Goal: Information Seeking & Learning: Learn about a topic

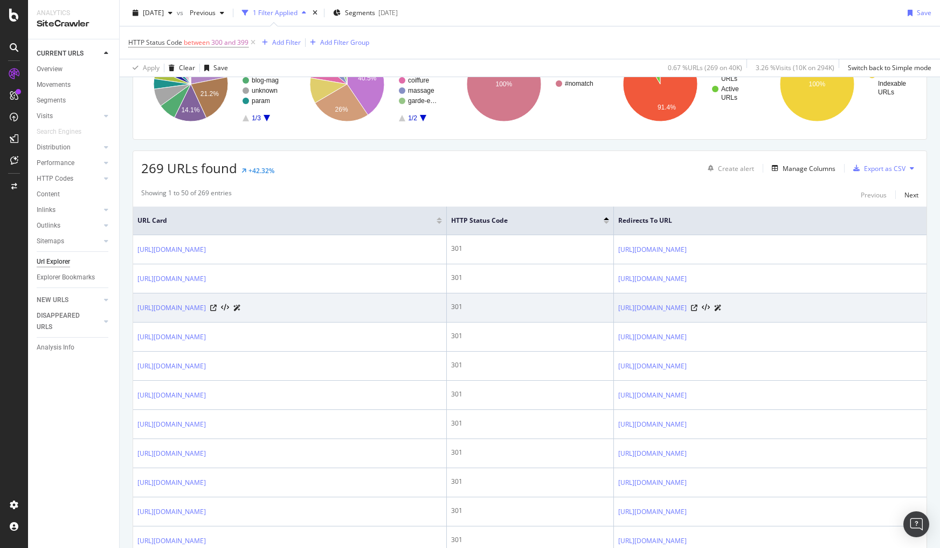
scroll to position [129, 0]
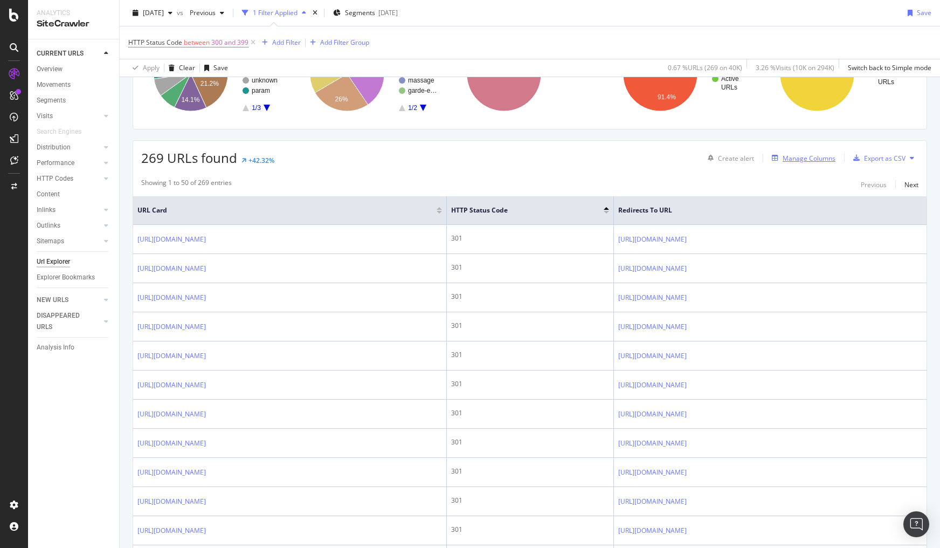
click at [795, 157] on div "Manage Columns" at bounding box center [809, 158] width 53 height 9
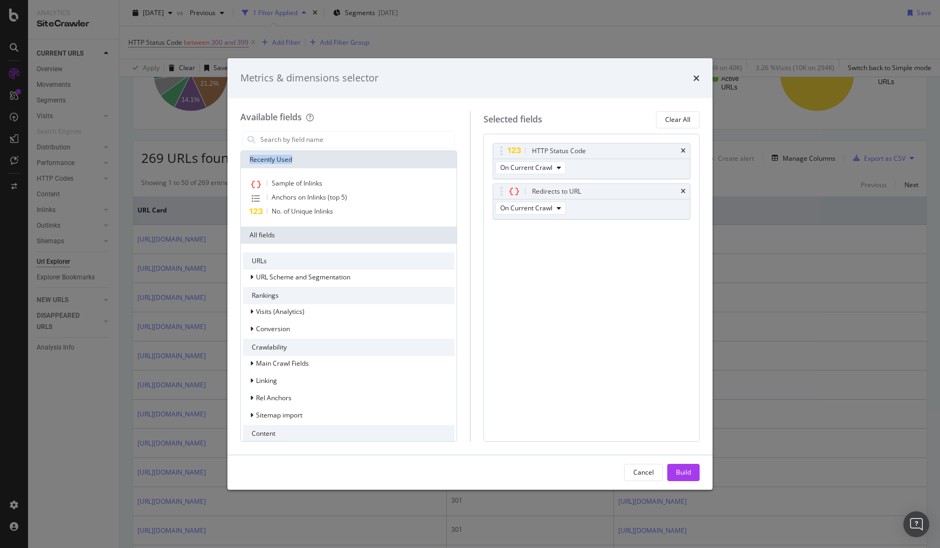
drag, startPoint x: 250, startPoint y: 157, endPoint x: 309, endPoint y: 157, distance: 58.8
click at [309, 157] on div "Recently Used" at bounding box center [349, 159] width 216 height 17
click at [284, 158] on div "Recently Used" at bounding box center [349, 159] width 216 height 17
drag, startPoint x: 254, startPoint y: 159, endPoint x: 305, endPoint y: 160, distance: 50.7
click at [305, 160] on div "Recently Used" at bounding box center [349, 159] width 216 height 17
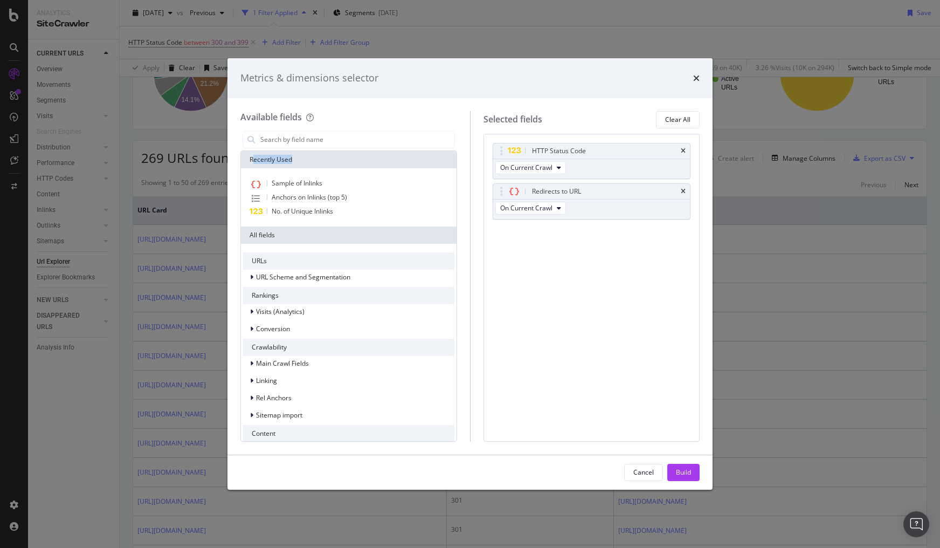
click at [305, 160] on div "Recently Used" at bounding box center [349, 159] width 216 height 17
drag, startPoint x: 258, startPoint y: 157, endPoint x: 231, endPoint y: 157, distance: 27.5
click at [231, 157] on div "Available fields Recently Used Sample of Inlinks Anchors on Inlinks (top 5) No.…" at bounding box center [469, 276] width 485 height 356
click at [309, 142] on input "modal" at bounding box center [356, 140] width 195 height 16
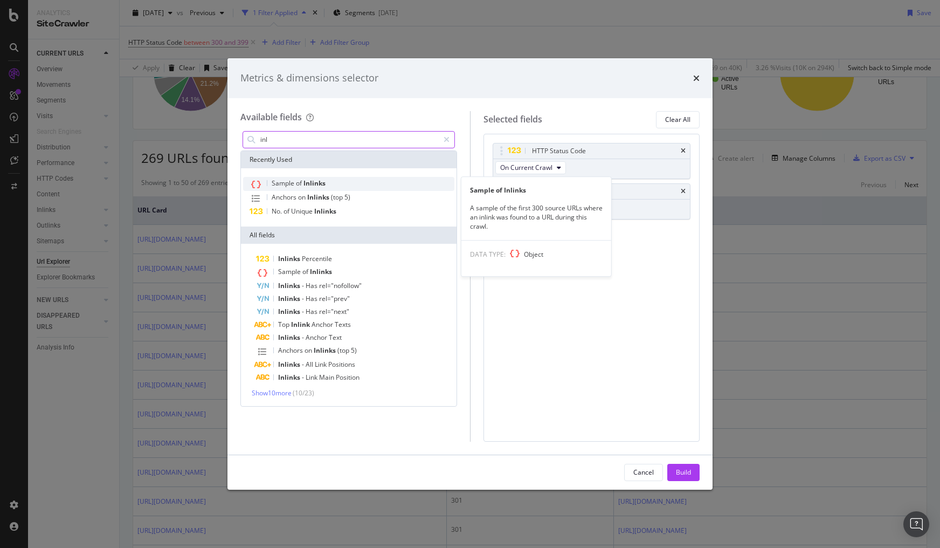
type input "inl"
click at [296, 184] on span "of" at bounding box center [300, 182] width 8 height 9
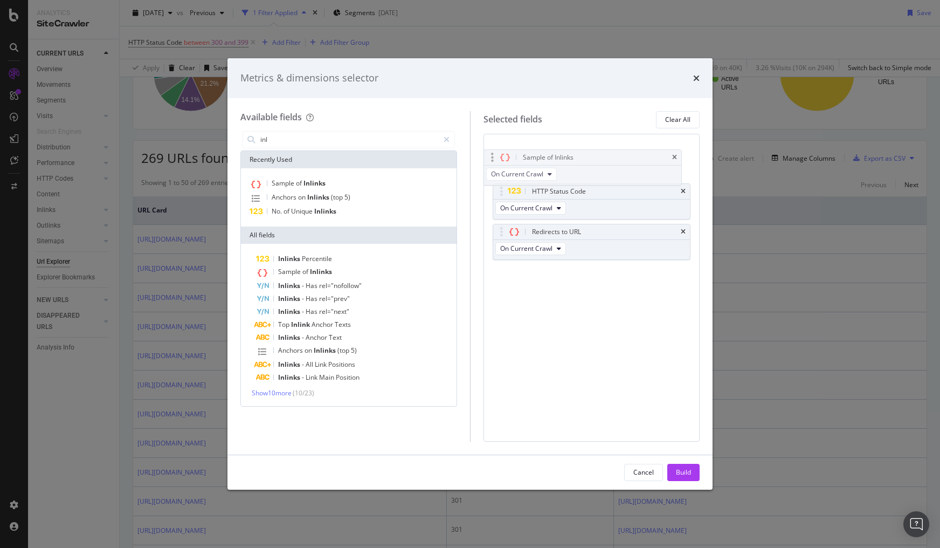
drag, startPoint x: 497, startPoint y: 211, endPoint x: 492, endPoint y: 153, distance: 58.4
click at [492, 153] on body "Analytics SiteCrawler CURRENT URLS Overview Movements Segments Visits Analysis …" at bounding box center [470, 274] width 940 height 548
click at [681, 468] on div "Build" at bounding box center [683, 471] width 15 height 9
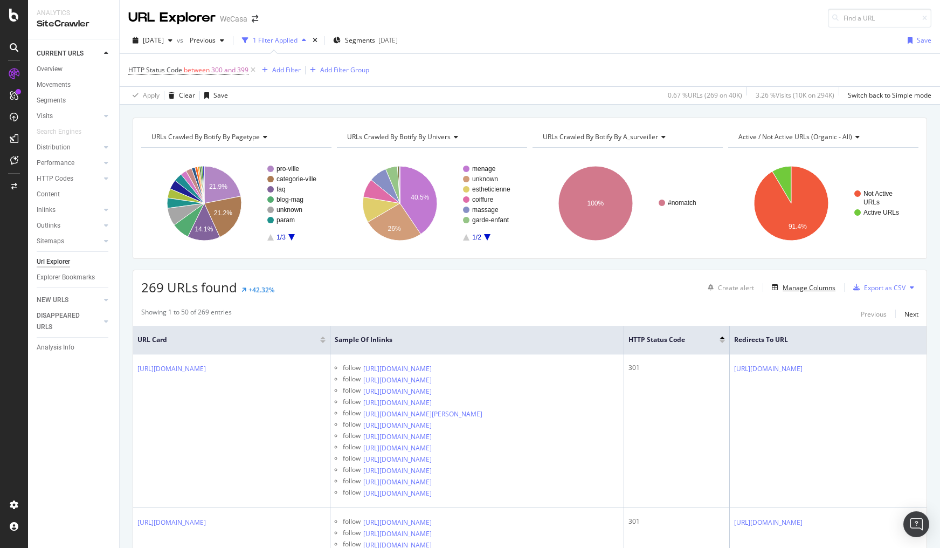
drag, startPoint x: 787, startPoint y: 286, endPoint x: 837, endPoint y: 316, distance: 58.2
click at [890, 287] on div "Export as CSV" at bounding box center [885, 287] width 42 height 9
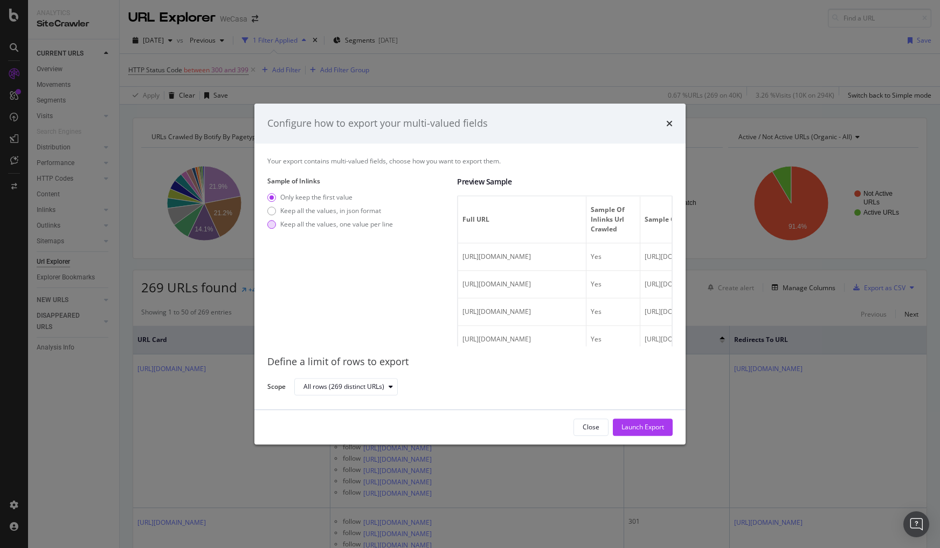
click at [354, 224] on div "Keep all the values, one value per line" at bounding box center [336, 223] width 113 height 9
click at [680, 261] on div "Your export contains multi-valued fields, choose how you want to export them. S…" at bounding box center [469, 276] width 431 height 266
click at [698, 244] on div "Configure how to export your multi-valued fields Your export contains multi-val…" at bounding box center [470, 274] width 940 height 548
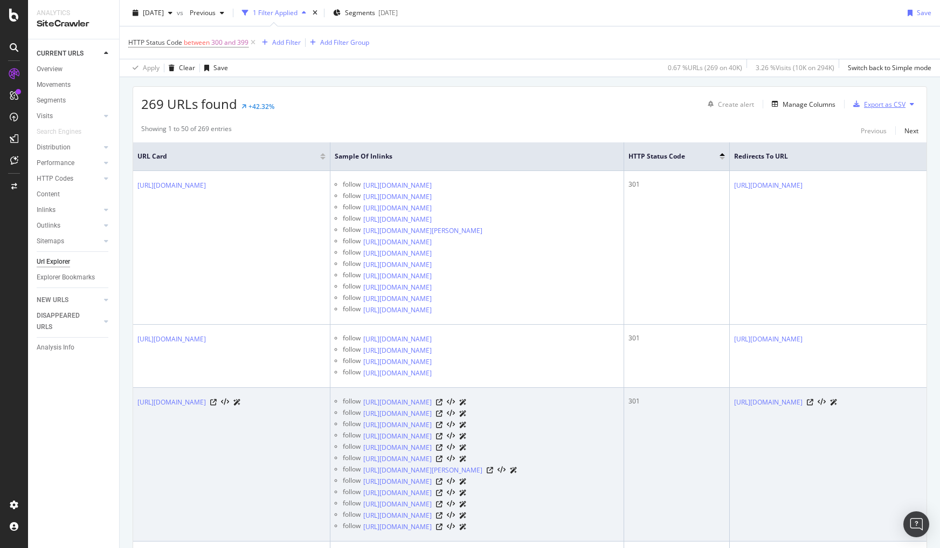
scroll to position [173, 0]
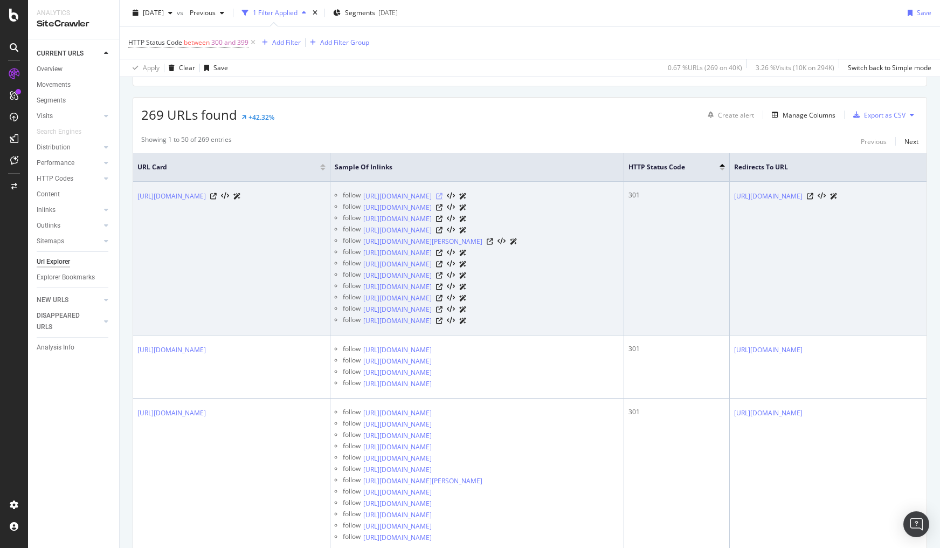
click at [443, 199] on icon at bounding box center [439, 196] width 6 height 6
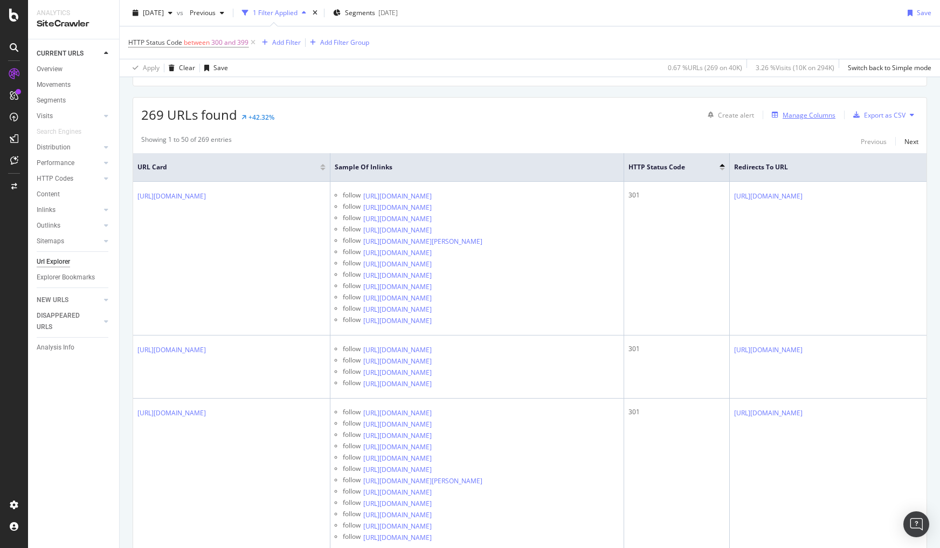
click at [792, 114] on div "Manage Columns" at bounding box center [809, 115] width 53 height 9
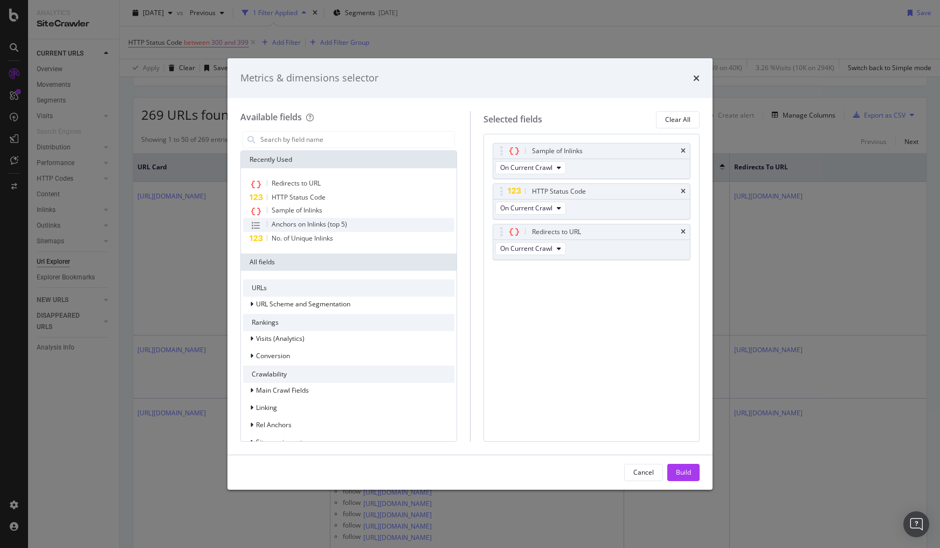
click at [321, 224] on span "Anchors on Inlinks (top 5)" at bounding box center [309, 223] width 75 height 9
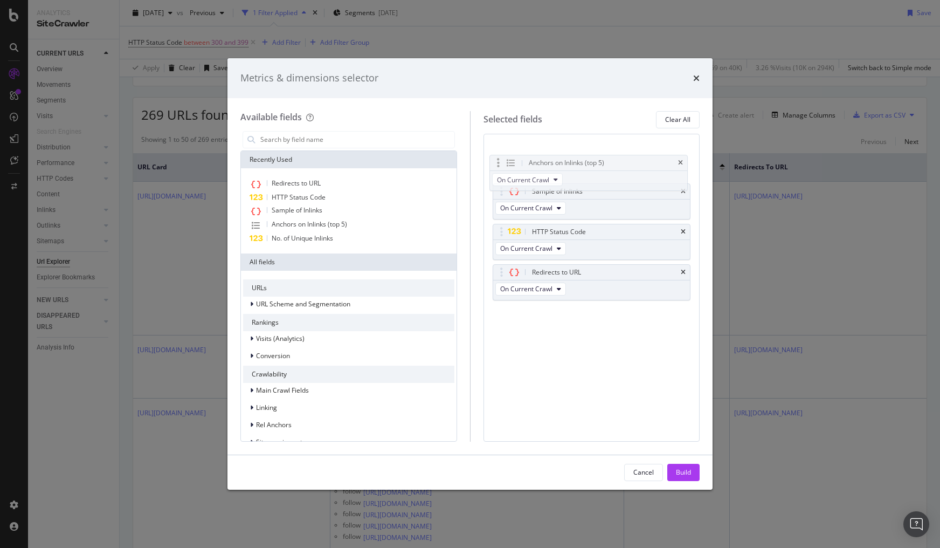
drag, startPoint x: 496, startPoint y: 270, endPoint x: 492, endPoint y: 146, distance: 124.1
click at [492, 146] on body "Analytics SiteCrawler CURRENT URLS Overview Movements Segments Visits Analysis …" at bounding box center [470, 274] width 940 height 548
click at [677, 470] on div "Build" at bounding box center [683, 471] width 15 height 9
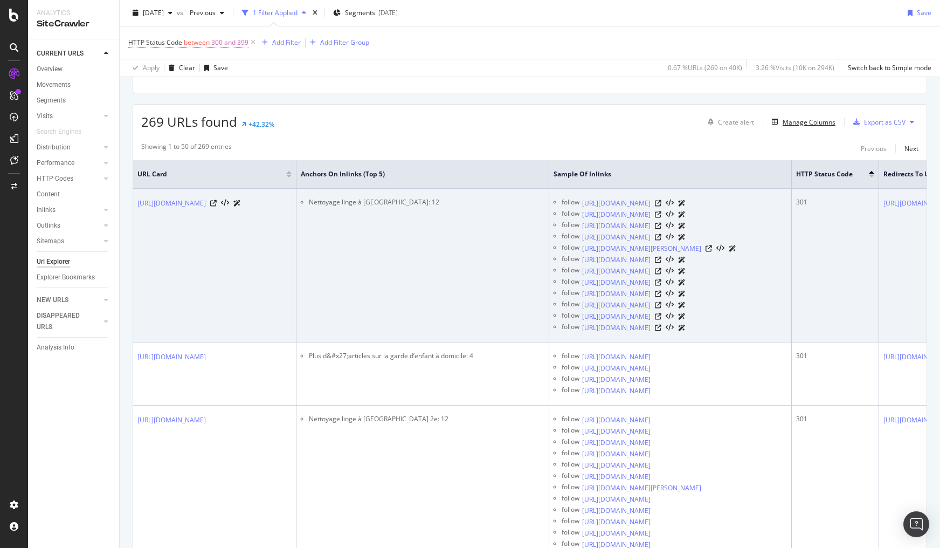
scroll to position [173, 0]
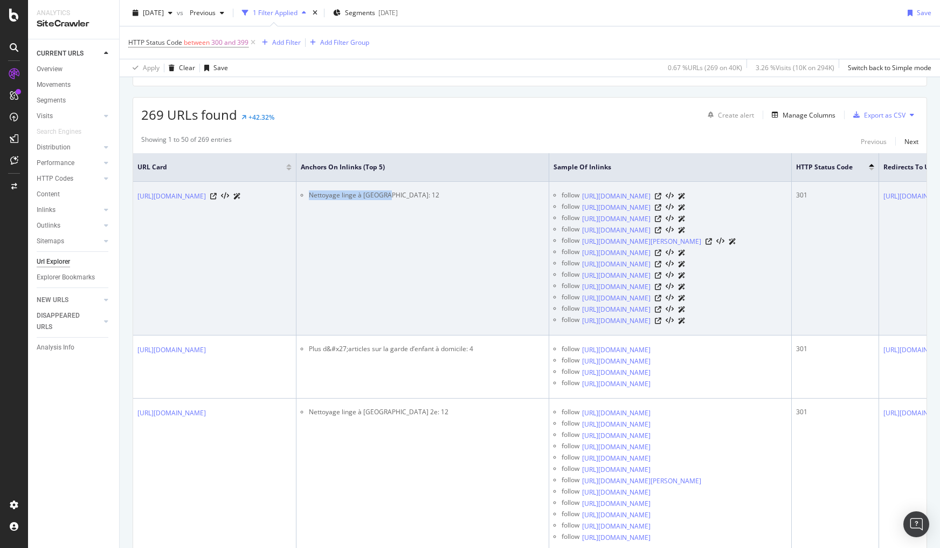
drag, startPoint x: 415, startPoint y: 195, endPoint x: 492, endPoint y: 194, distance: 77.1
click at [492, 194] on li "Nettoyage linge à Rennes: 12" at bounding box center [427, 195] width 236 height 10
copy li "Nettoyage linge à Rennes:"
click at [520, 274] on td "Nettoyage linge à Rennes: 12" at bounding box center [423, 259] width 253 height 154
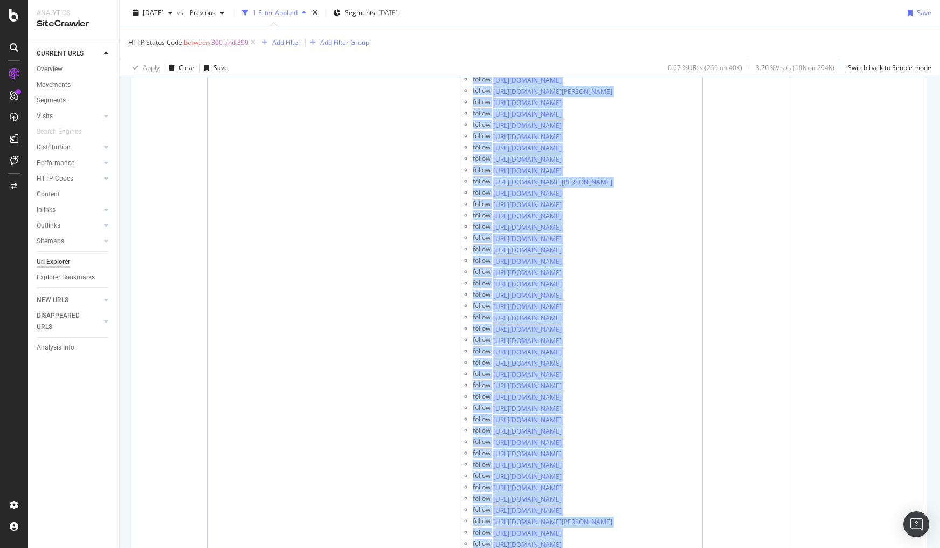
scroll to position [0, 334]
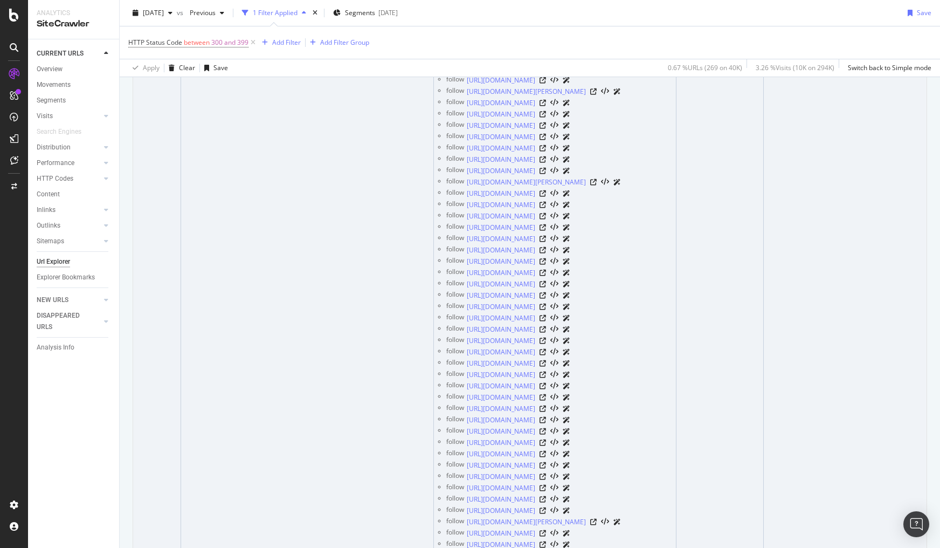
drag, startPoint x: 542, startPoint y: 263, endPoint x: 513, endPoint y: 288, distance: 38.2
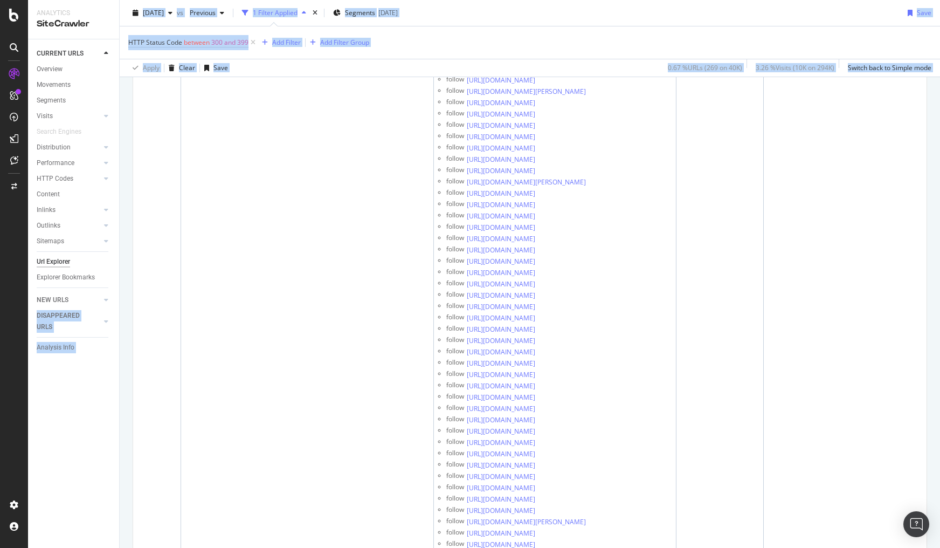
scroll to position [0, 0]
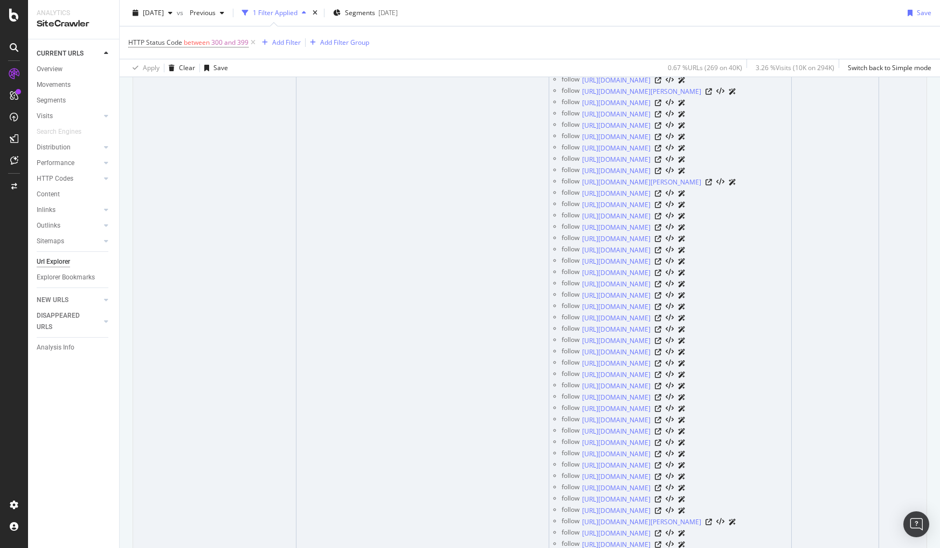
drag, startPoint x: 246, startPoint y: 309, endPoint x: 401, endPoint y: 306, distance: 155.3
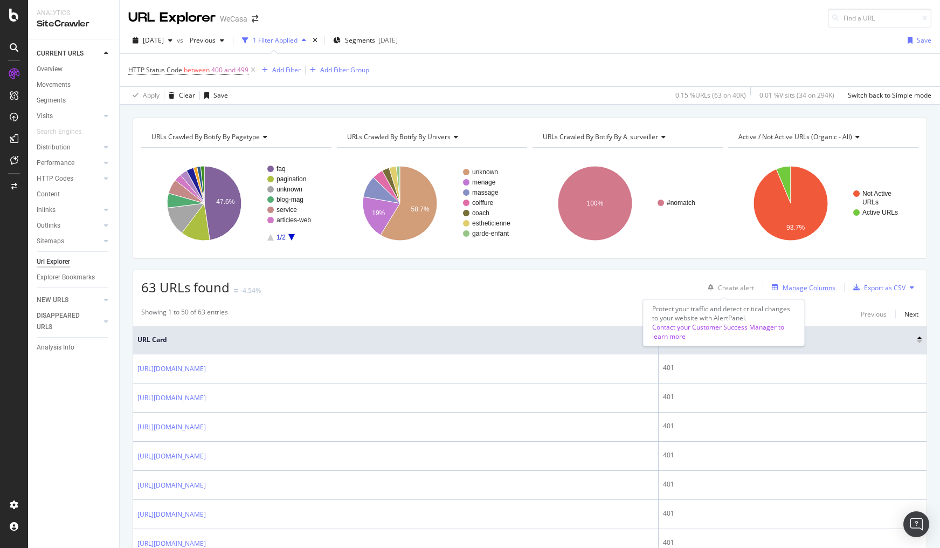
click at [812, 289] on div "Manage Columns" at bounding box center [809, 287] width 53 height 9
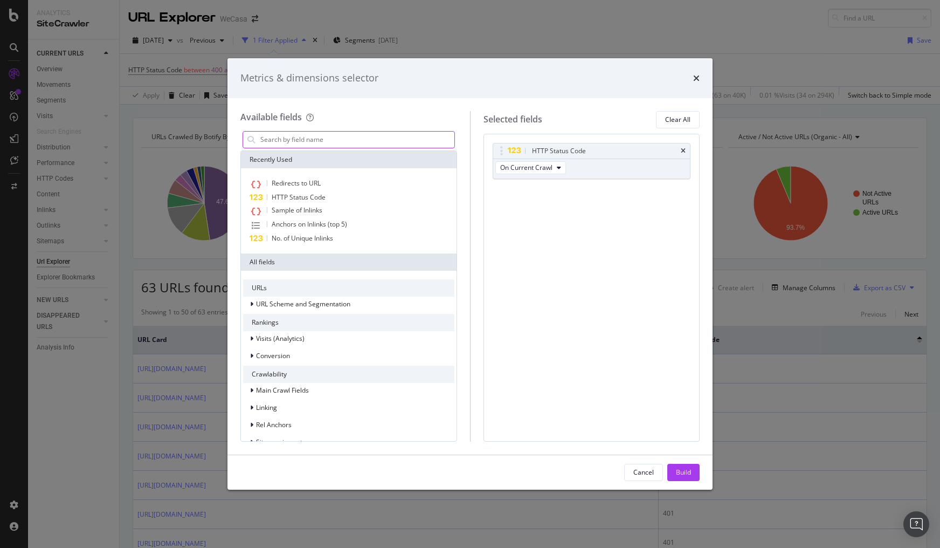
click at [309, 137] on input "modal" at bounding box center [356, 140] width 195 height 16
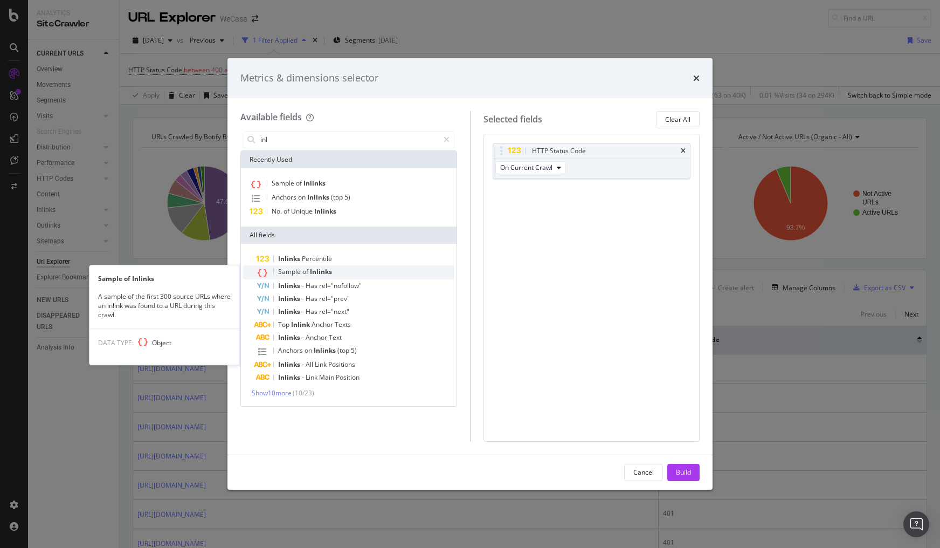
click at [300, 270] on span "Sample" at bounding box center [290, 271] width 24 height 9
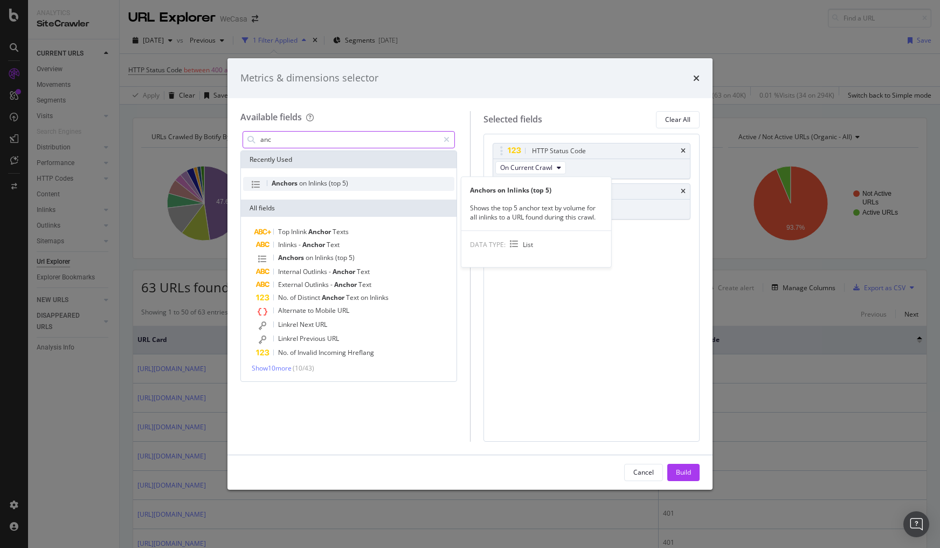
type input "anc"
click at [341, 183] on span "(top" at bounding box center [335, 182] width 13 height 9
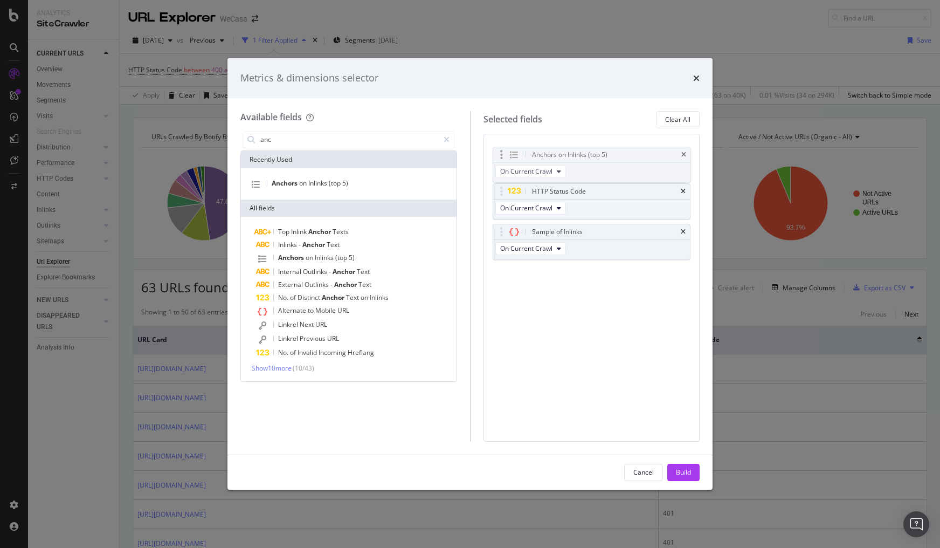
drag, startPoint x: 500, startPoint y: 229, endPoint x: 501, endPoint y: 152, distance: 76.6
click at [501, 152] on body "Analytics SiteCrawler CURRENT URLS Overview Movements Segments Visits Analysis …" at bounding box center [470, 274] width 940 height 548
drag, startPoint x: 500, startPoint y: 226, endPoint x: 505, endPoint y: 150, distance: 75.6
click at [505, 150] on body "Analytics SiteCrawler CURRENT URLS Overview Movements Segments Visits Analysis …" at bounding box center [470, 274] width 940 height 548
click at [680, 467] on div "Build" at bounding box center [683, 471] width 15 height 9
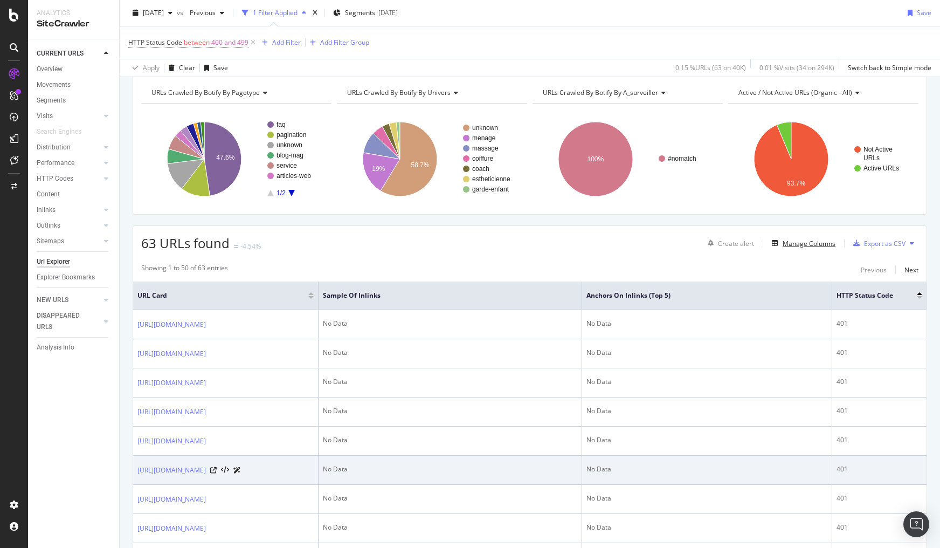
scroll to position [43, 0]
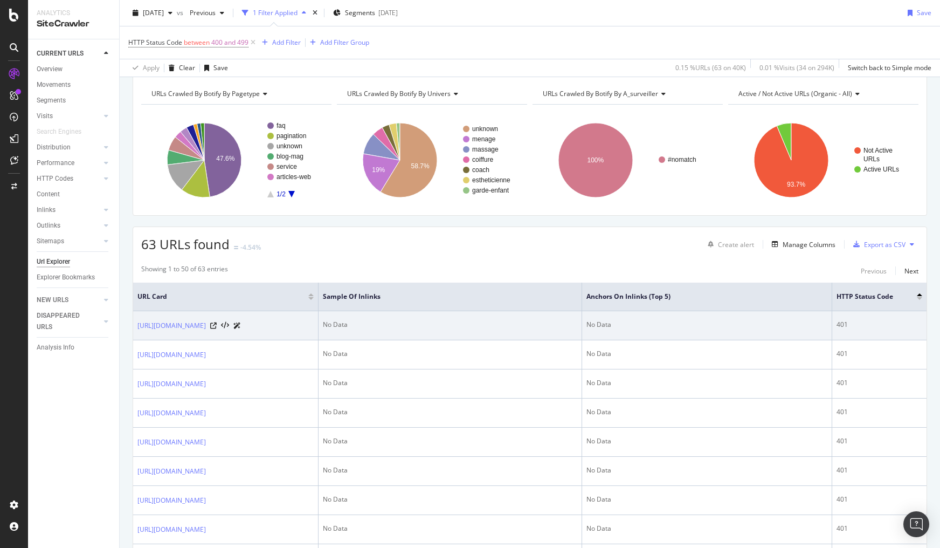
click at [864, 325] on div "401" at bounding box center [880, 325] width 86 height 10
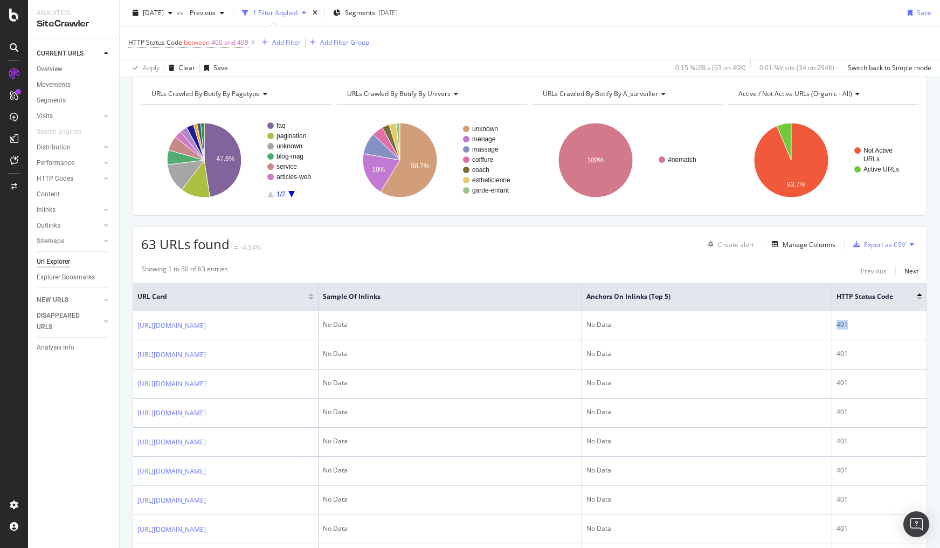
copy div "401"
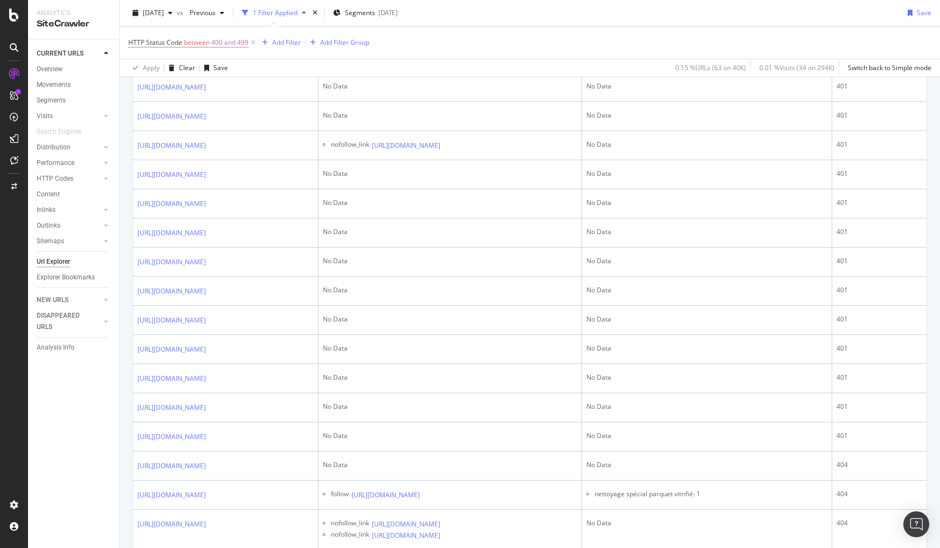
scroll to position [604, 0]
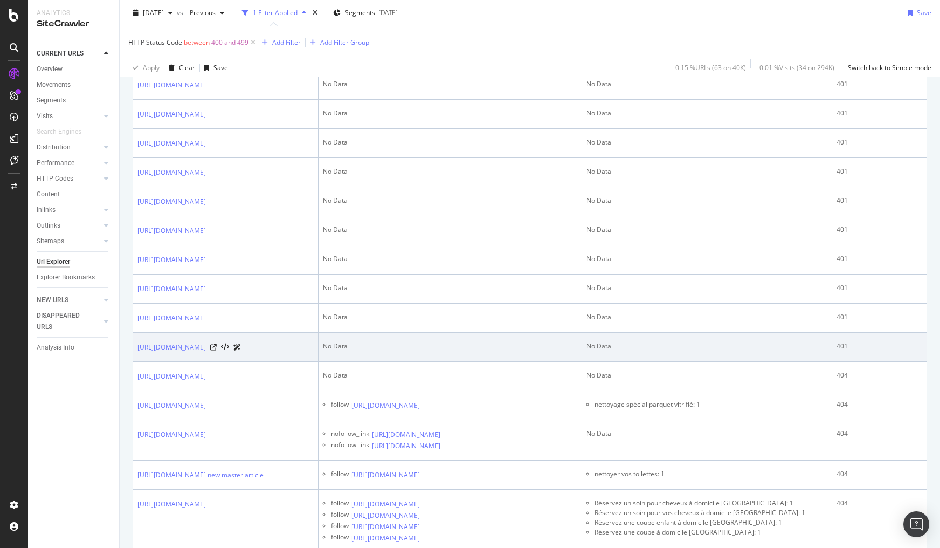
drag, startPoint x: 884, startPoint y: 357, endPoint x: 293, endPoint y: 375, distance: 590.6
click at [293, 362] on tr "https://help.wecasa.fr/en/collections/5001088-session-problems No Data No Data …" at bounding box center [530, 347] width 794 height 29
click at [217, 350] on icon at bounding box center [213, 347] width 6 height 6
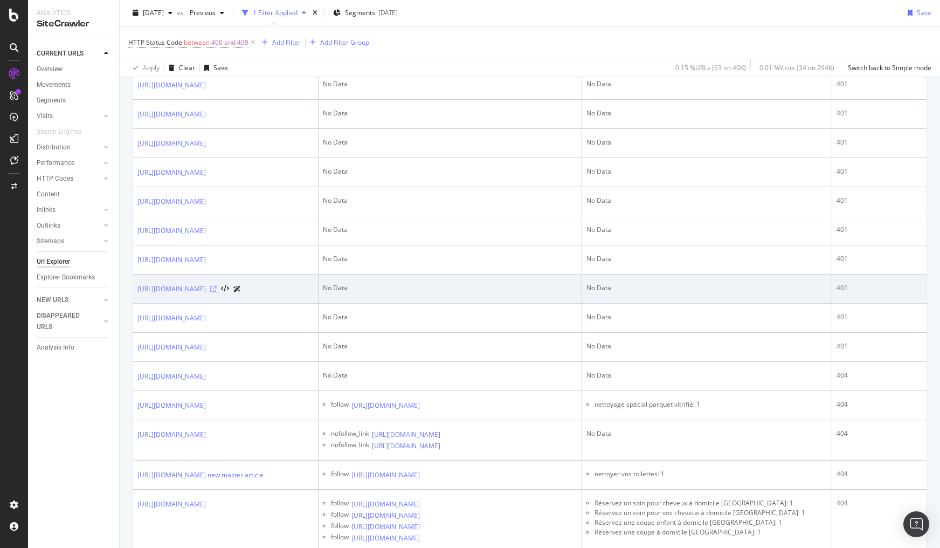
click at [217, 292] on icon at bounding box center [213, 289] width 6 height 6
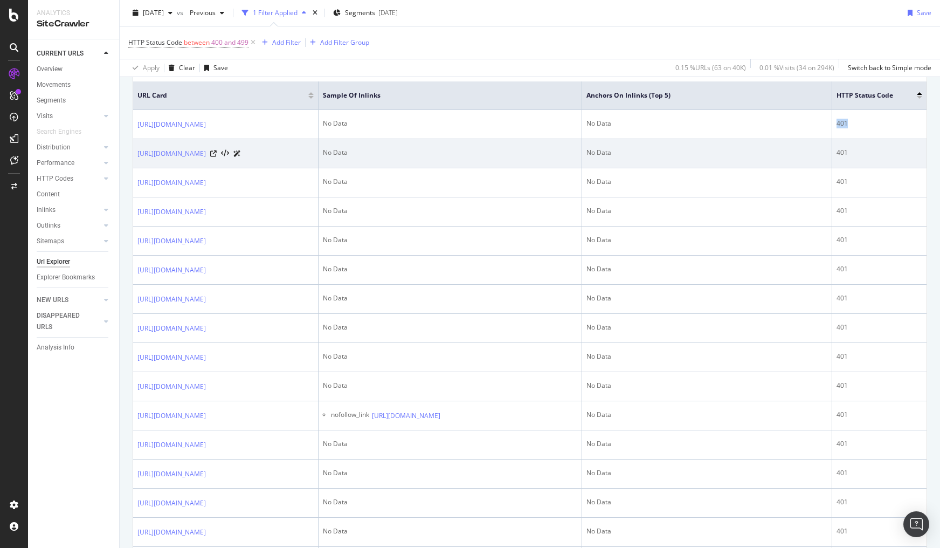
scroll to position [129, 0]
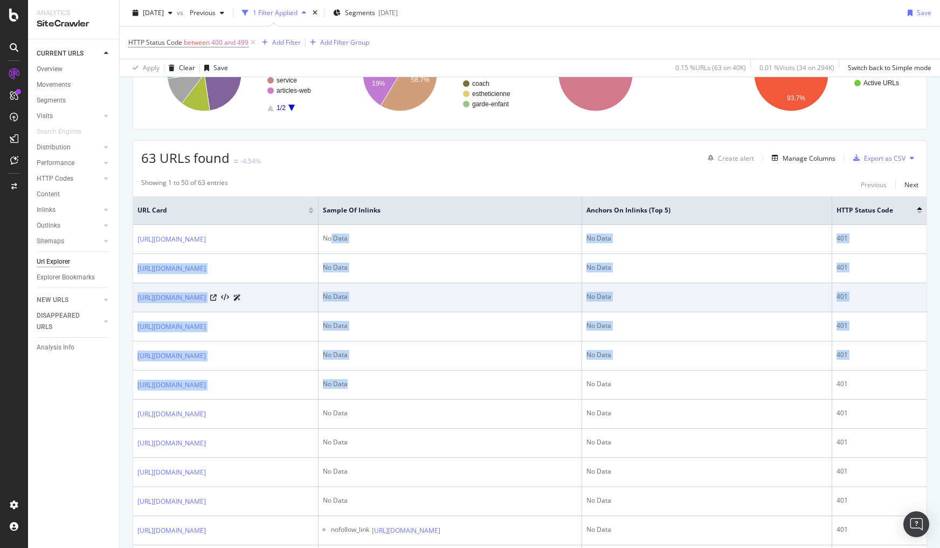
drag, startPoint x: 420, startPoint y: 277, endPoint x: 431, endPoint y: 306, distance: 31.4
click at [429, 295] on div "No Data" at bounding box center [450, 297] width 255 height 10
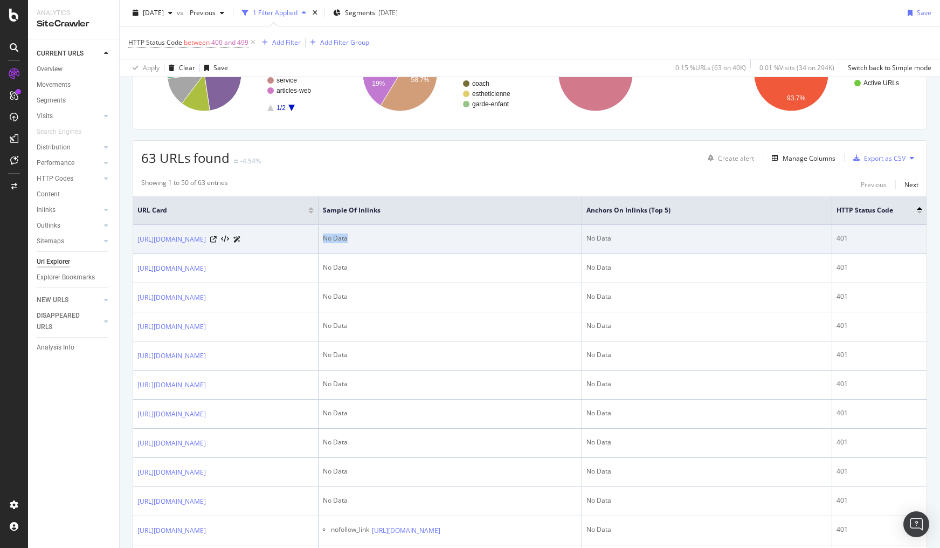
drag, startPoint x: 403, startPoint y: 233, endPoint x: 440, endPoint y: 235, distance: 36.7
click at [440, 235] on td "No Data" at bounding box center [451, 239] width 264 height 29
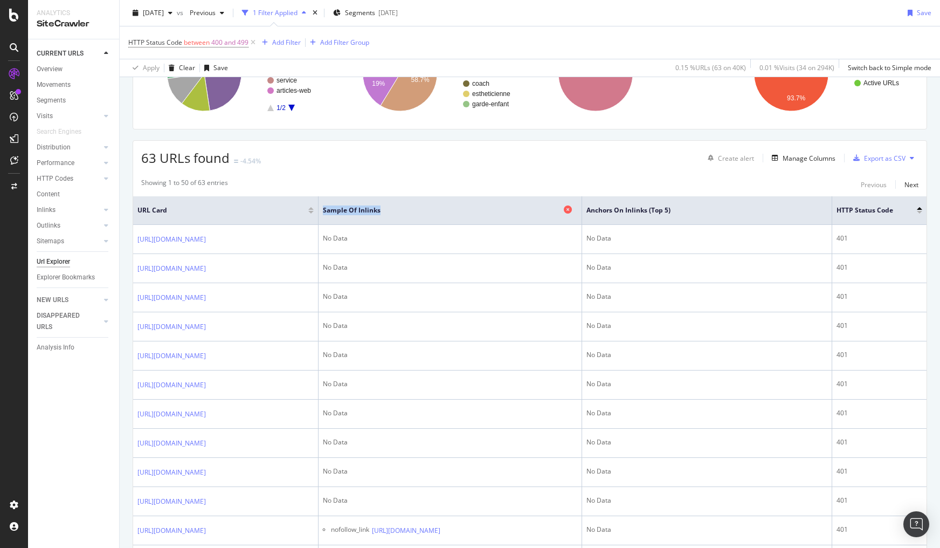
drag, startPoint x: 404, startPoint y: 207, endPoint x: 472, endPoint y: 210, distance: 68.0
click at [472, 210] on th "Sample of Inlinks" at bounding box center [451, 210] width 264 height 29
click at [461, 209] on span "Sample of Inlinks" at bounding box center [442, 210] width 239 height 10
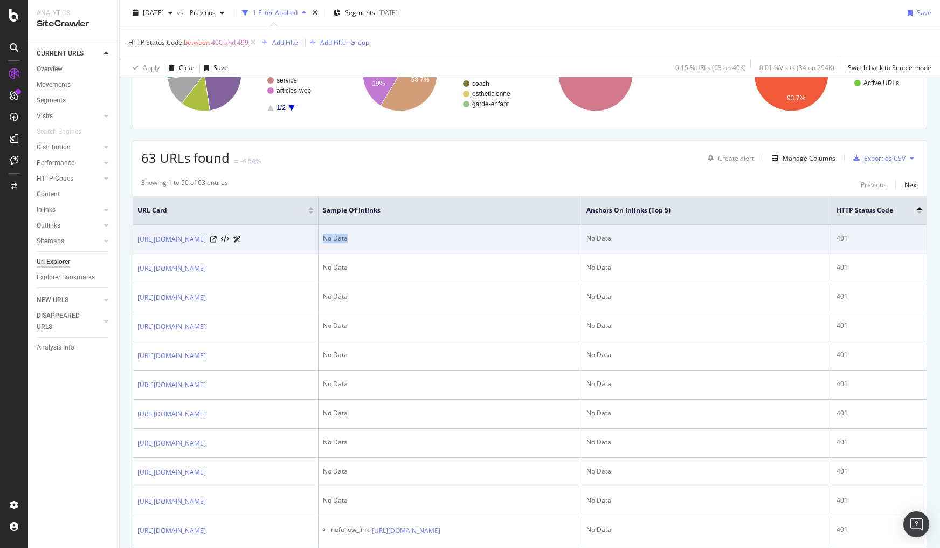
drag, startPoint x: 403, startPoint y: 236, endPoint x: 436, endPoint y: 240, distance: 33.2
click at [436, 240] on td "No Data" at bounding box center [451, 239] width 264 height 29
click at [427, 238] on div "No Data" at bounding box center [450, 238] width 255 height 10
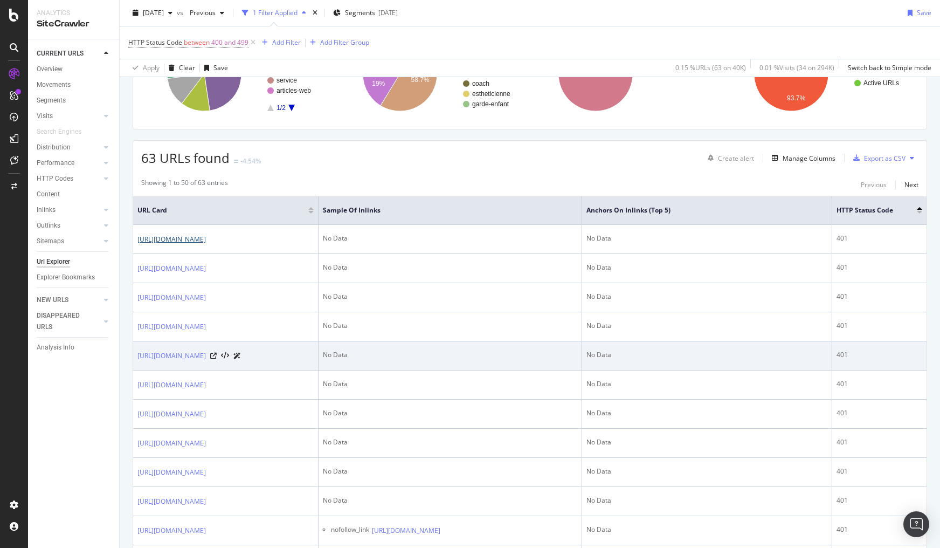
scroll to position [431, 0]
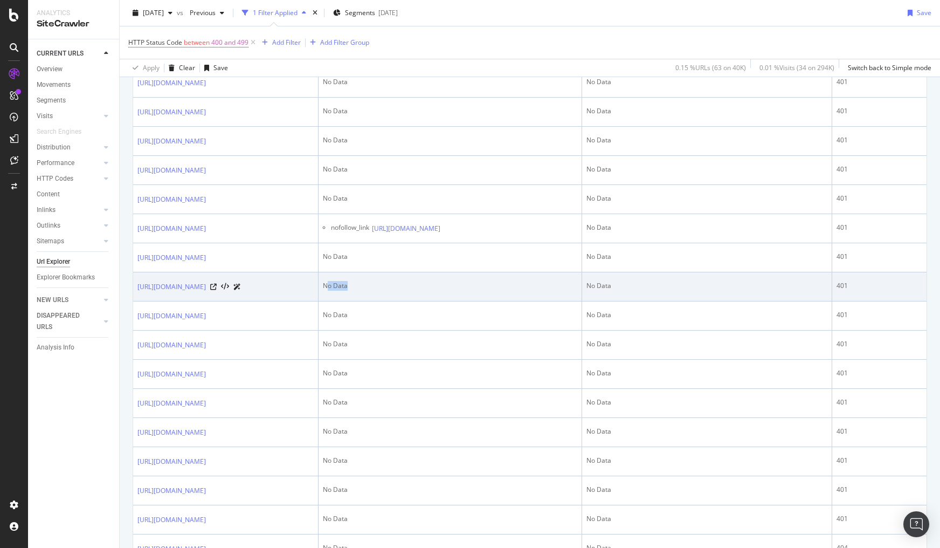
drag, startPoint x: 412, startPoint y: 288, endPoint x: 442, endPoint y: 297, distance: 31.0
click at [433, 295] on td "No Data" at bounding box center [451, 286] width 264 height 29
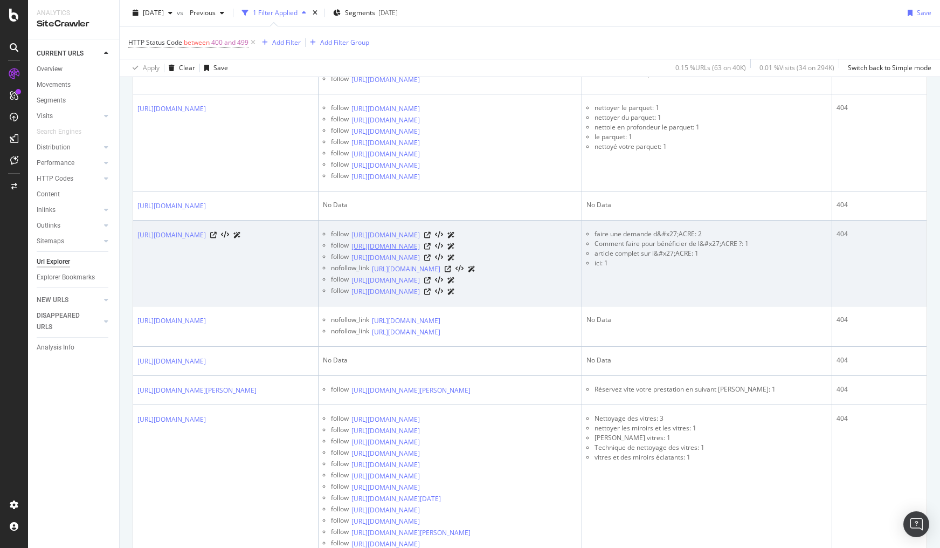
scroll to position [1078, 0]
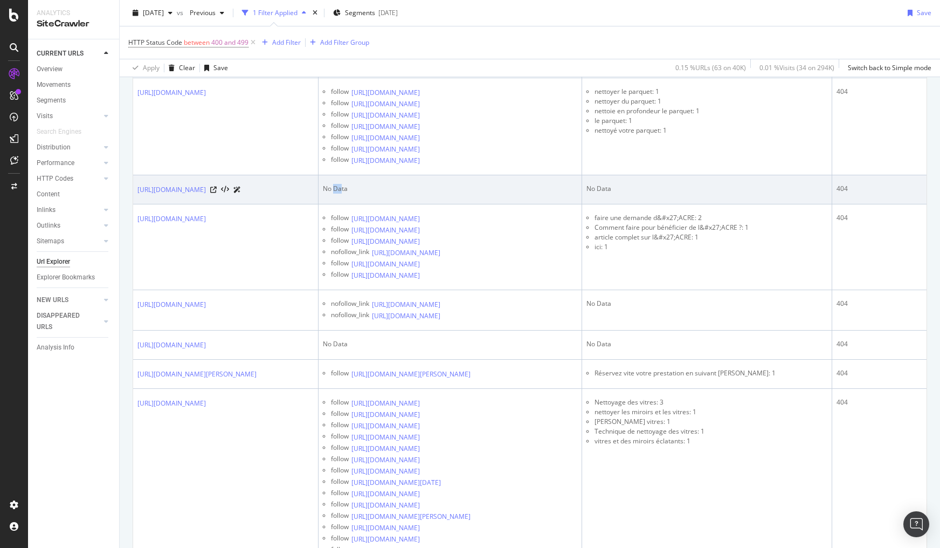
drag, startPoint x: 425, startPoint y: 226, endPoint x: 399, endPoint y: 226, distance: 25.3
click at [415, 194] on div "No Data" at bounding box center [450, 189] width 255 height 10
click at [206, 195] on link "https://www.wecasa.fr/massage-domicile/prestation/massage-mains" at bounding box center [171, 189] width 68 height 11
click at [449, 194] on div "No Data" at bounding box center [450, 189] width 255 height 10
drag, startPoint x: 419, startPoint y: 225, endPoint x: 435, endPoint y: 225, distance: 15.6
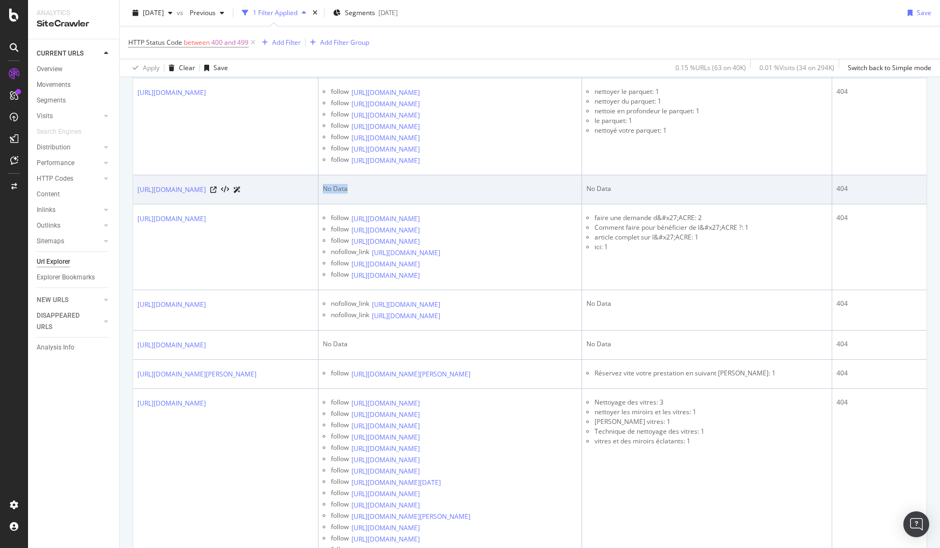
click at [435, 204] on td "No Data" at bounding box center [451, 189] width 264 height 29
click at [435, 194] on div "No Data" at bounding box center [450, 189] width 255 height 10
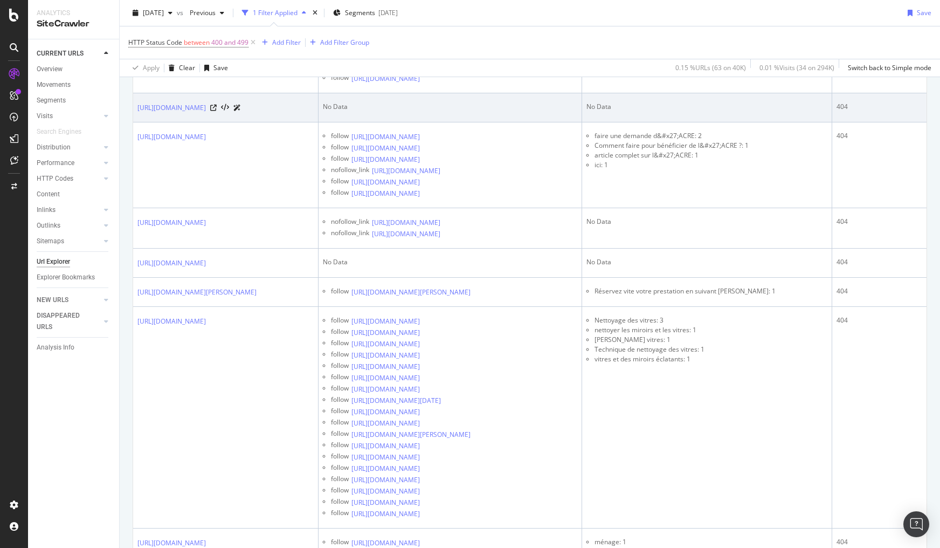
scroll to position [1164, 0]
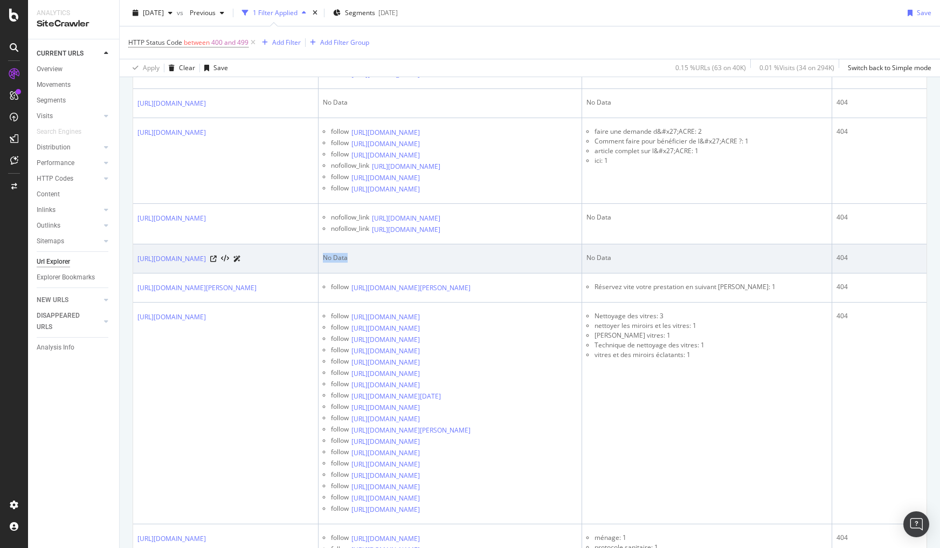
drag, startPoint x: 408, startPoint y: 357, endPoint x: 443, endPoint y: 356, distance: 35.6
click at [443, 263] on div "No Data" at bounding box center [450, 258] width 255 height 10
click at [206, 264] on link "[URL][DOMAIN_NAME]" at bounding box center [171, 258] width 68 height 11
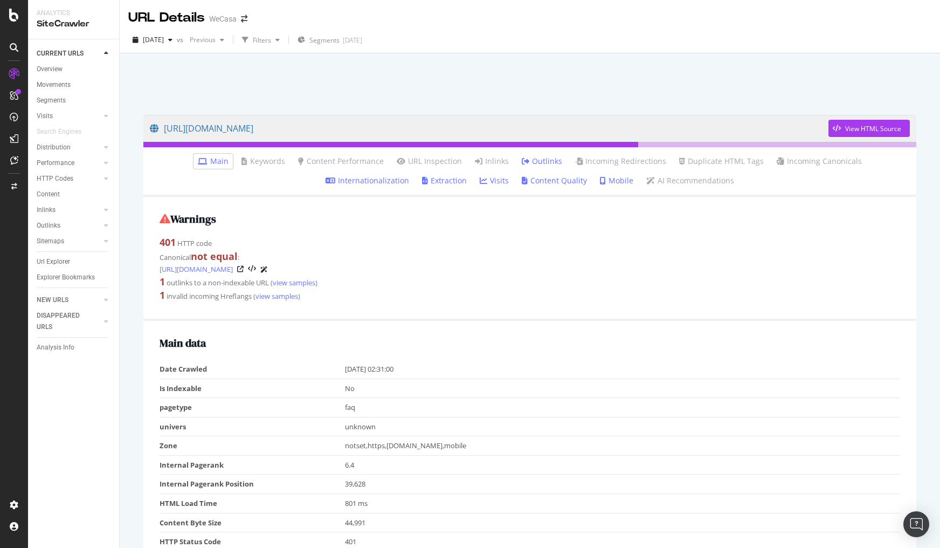
click at [409, 175] on link "Internationalization" at bounding box center [368, 180] width 84 height 11
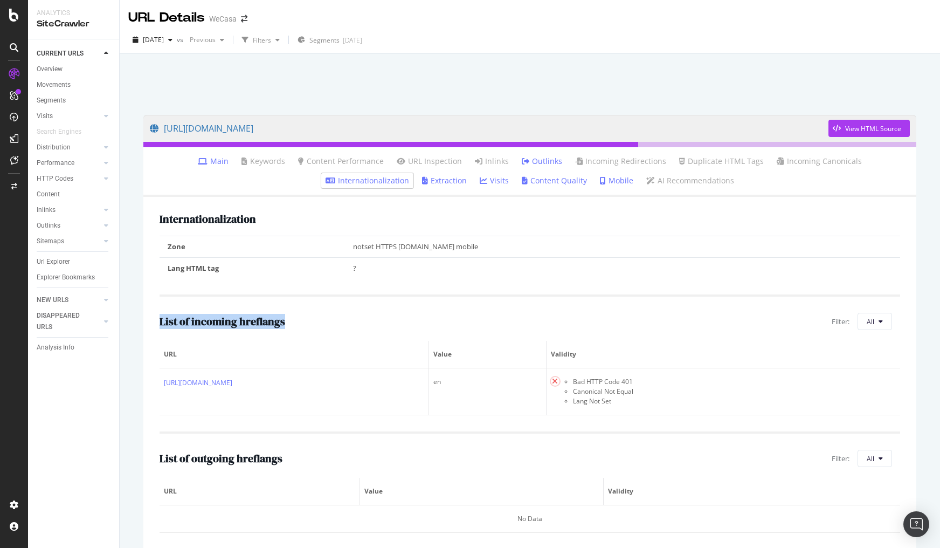
drag, startPoint x: 296, startPoint y: 316, endPoint x: 158, endPoint y: 323, distance: 137.6
click at [158, 323] on div "Internationalization Zone notset HTTPS help.wecasa.fr mobile Lang HTML tag ? Li…" at bounding box center [529, 373] width 773 height 352
click at [195, 324] on h2 "List of incoming hreflangs" at bounding box center [223, 321] width 126 height 12
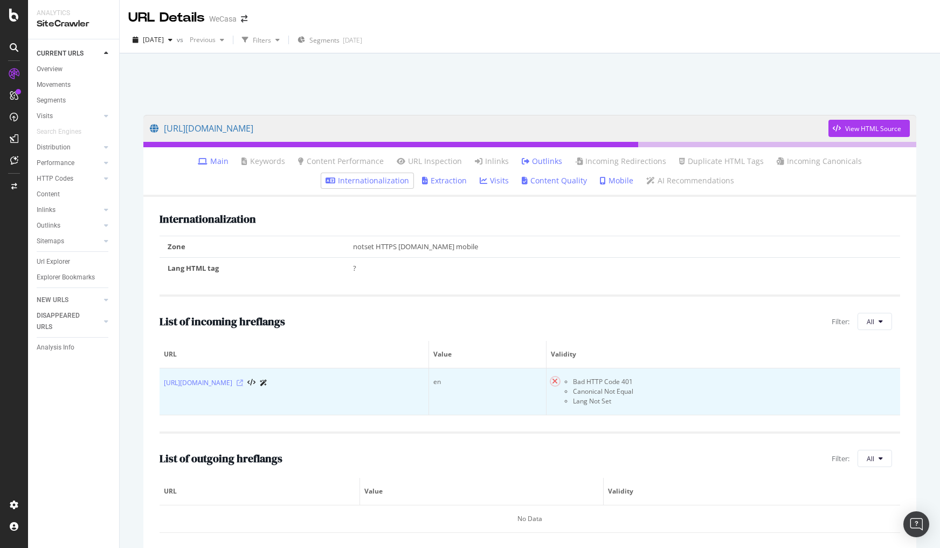
click at [243, 381] on icon at bounding box center [240, 383] width 6 height 6
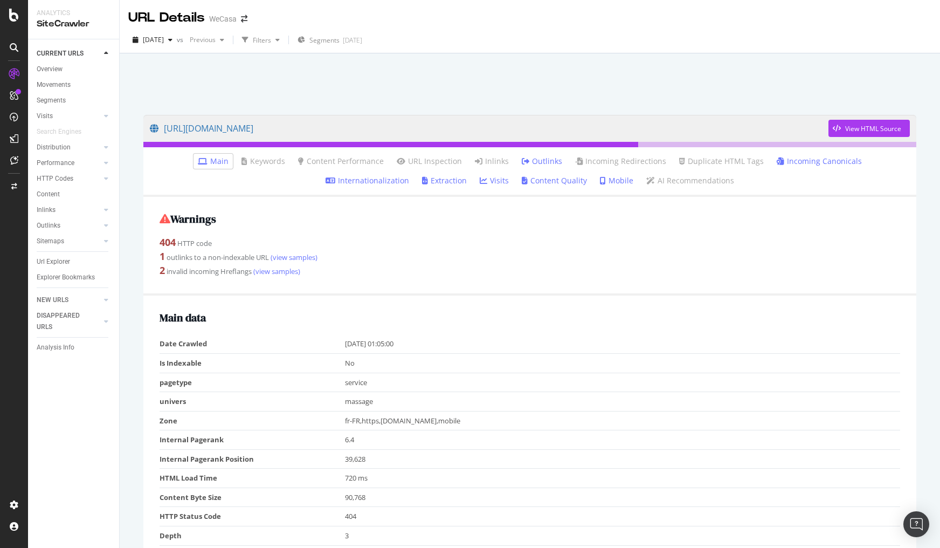
click at [409, 175] on link "Internationalization" at bounding box center [368, 180] width 84 height 11
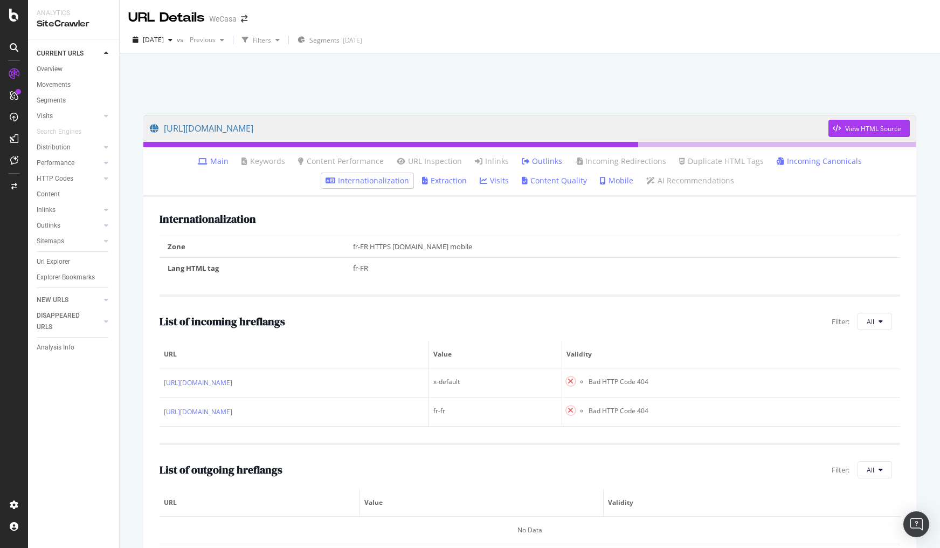
click at [777, 163] on link "Incoming Canonicals" at bounding box center [819, 161] width 85 height 11
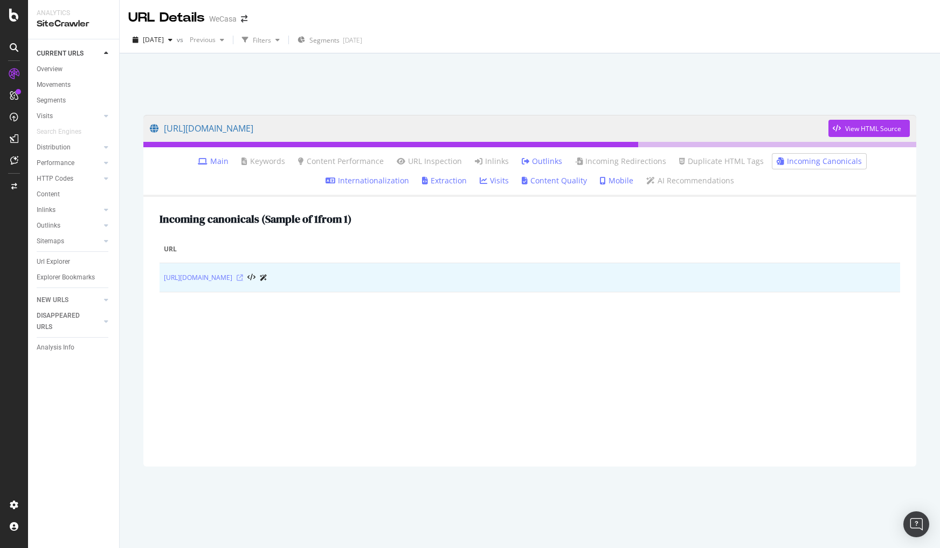
click at [243, 276] on icon at bounding box center [240, 277] width 6 height 6
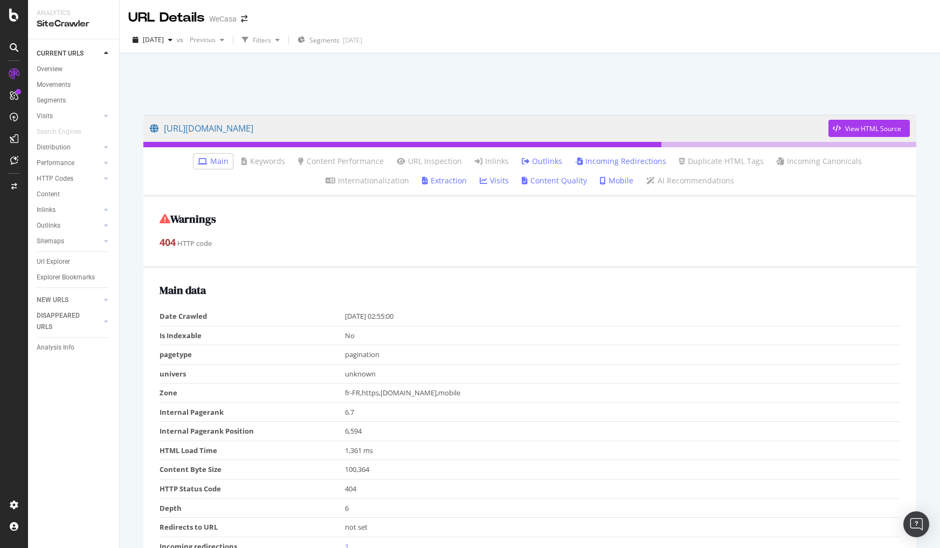
click at [575, 161] on link "Incoming Redirections" at bounding box center [620, 161] width 91 height 11
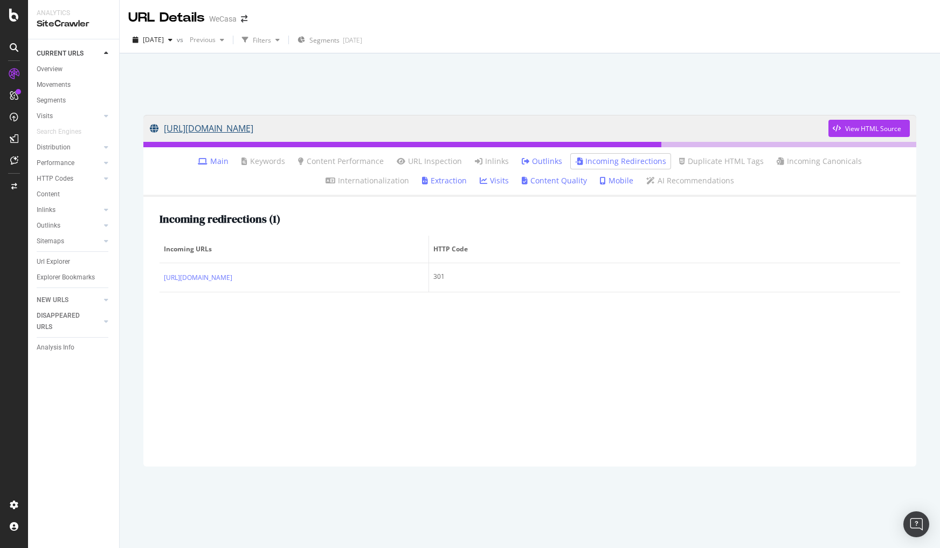
drag, startPoint x: 146, startPoint y: 126, endPoint x: 350, endPoint y: 129, distance: 204.3
click at [350, 129] on div "[URL][DOMAIN_NAME] View HTML Source" at bounding box center [529, 128] width 773 height 27
copy link "[URL][DOMAIN_NAME]"
copy link "https://www.wecasa.fr/mag/?p=29680"
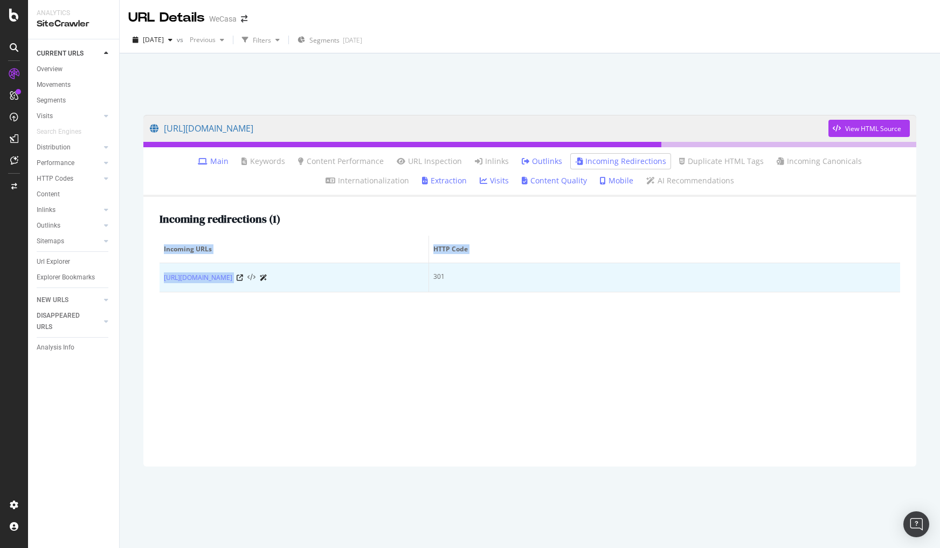
drag, startPoint x: 151, startPoint y: 278, endPoint x: 291, endPoint y: 278, distance: 139.1
click at [291, 278] on div "Incoming redirections ( 1 ) Incoming URLs HTTP Code https://www.wecasa.fr/mag?p…" at bounding box center [529, 332] width 773 height 270
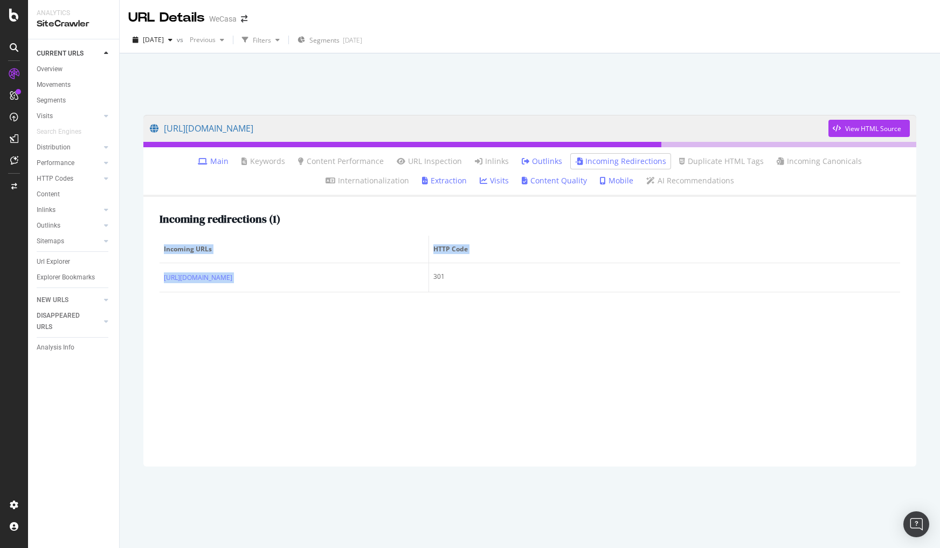
drag, startPoint x: 280, startPoint y: 278, endPoint x: 253, endPoint y: 300, distance: 34.9
click at [251, 301] on div "Incoming redirections ( 1 ) Incoming URLs HTTP Code https://www.wecasa.fr/mag?p…" at bounding box center [529, 332] width 773 height 270
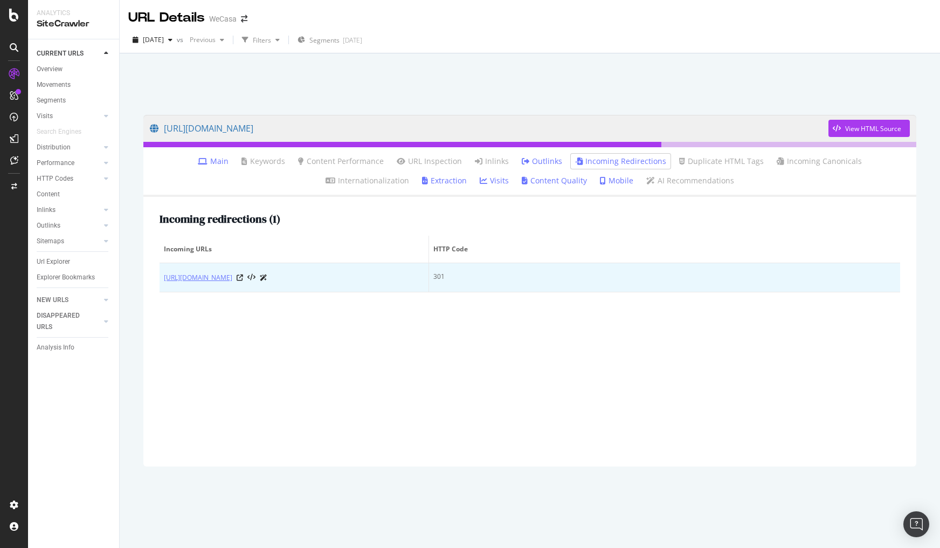
click at [232, 277] on link "https://www.wecasa.fr/mag?p=29680" at bounding box center [198, 277] width 68 height 11
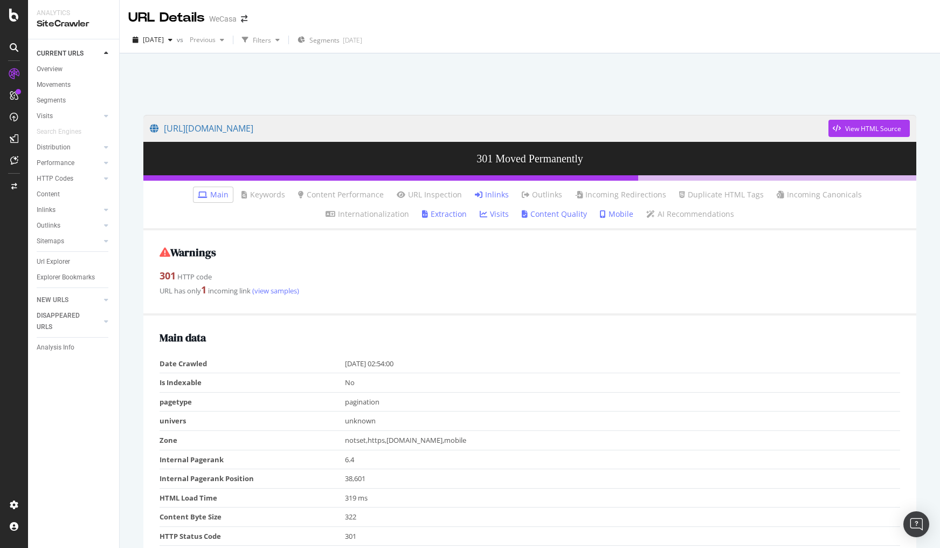
click at [475, 197] on link "Inlinks" at bounding box center [492, 194] width 34 height 11
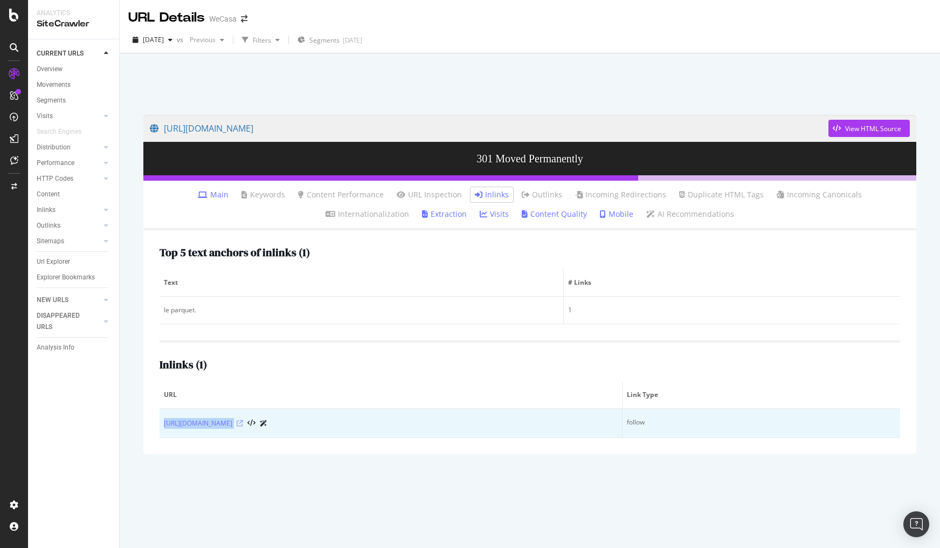
drag, startPoint x: 162, startPoint y: 423, endPoint x: 300, endPoint y: 423, distance: 138.5
click at [300, 423] on td "[URL][DOMAIN_NAME]" at bounding box center [391, 423] width 463 height 29
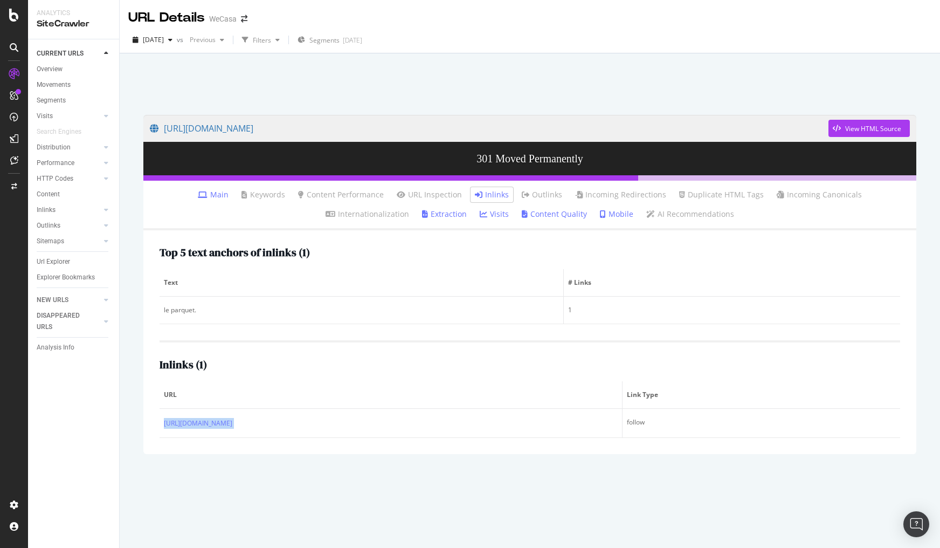
copy div "[URL][DOMAIN_NAME]"
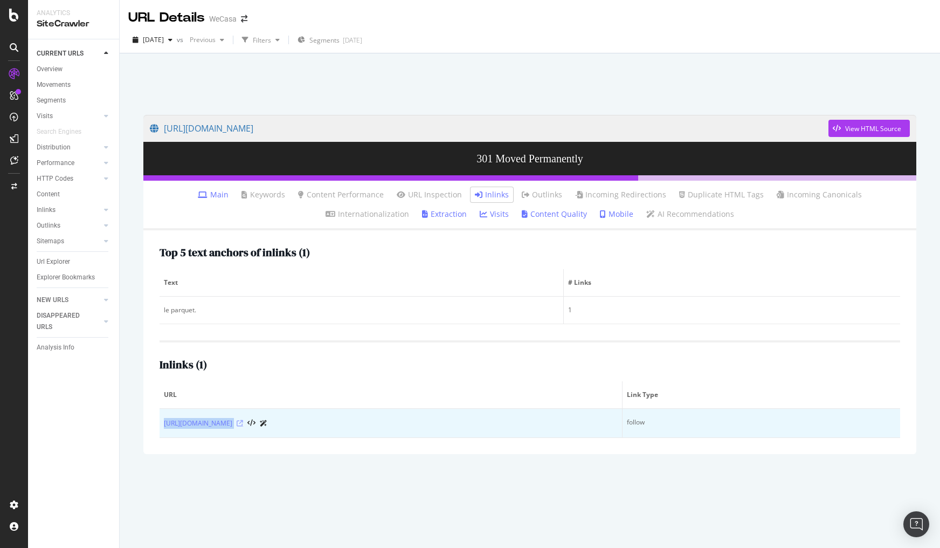
click at [243, 422] on icon at bounding box center [240, 423] width 6 height 6
